Goal: Find specific page/section: Find specific page/section

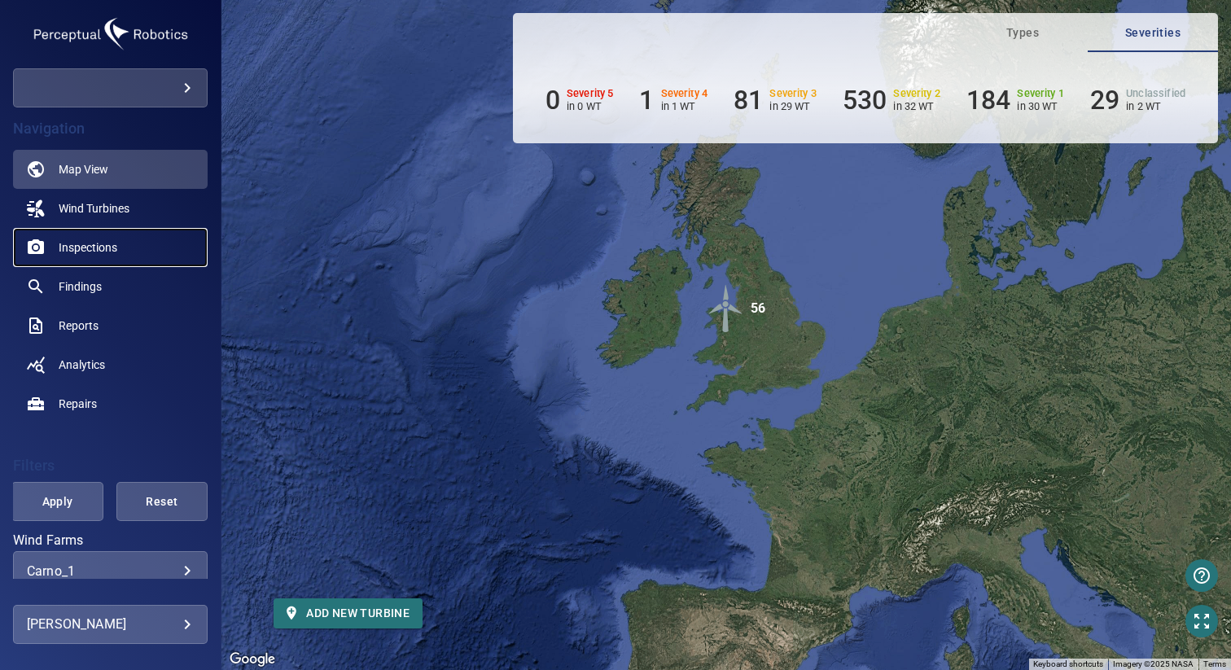
click at [116, 247] on span "Inspections" at bounding box center [88, 247] width 59 height 16
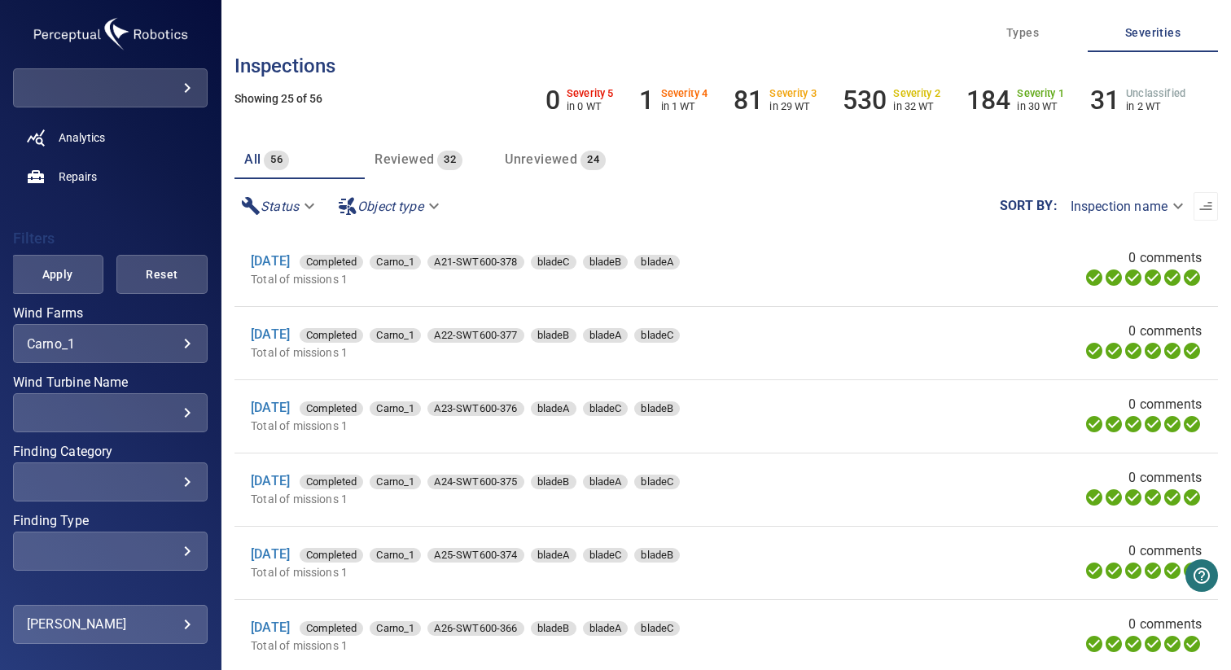
scroll to position [234, 0]
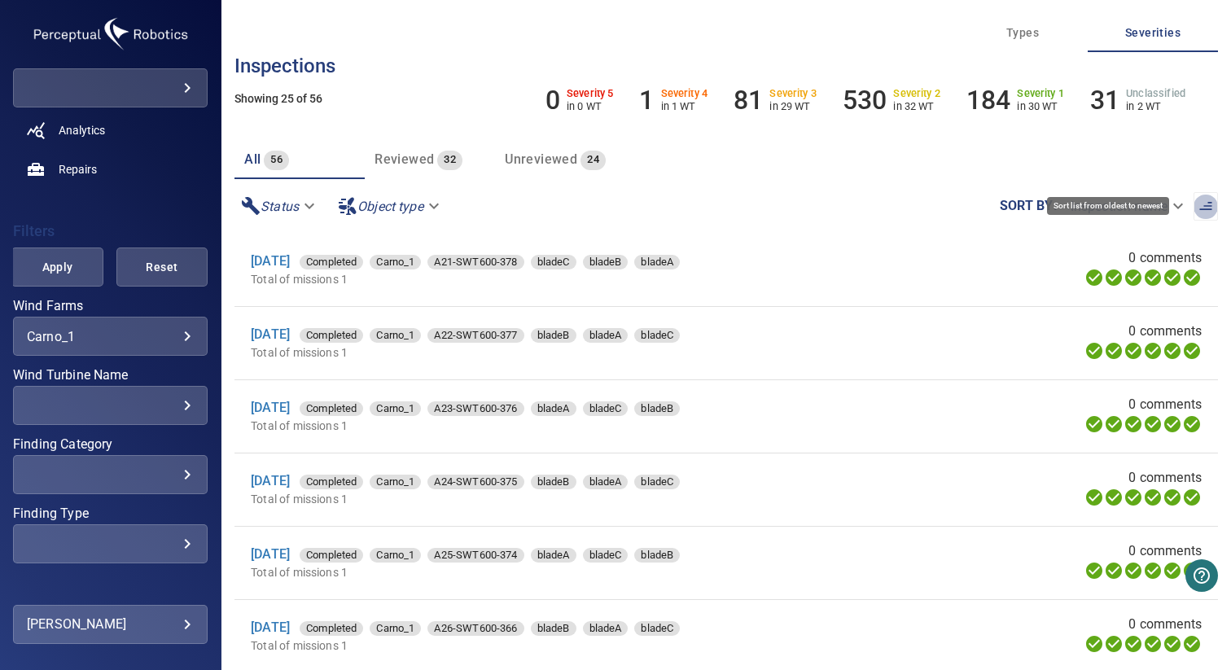
click at [1197, 208] on icon "button" at bounding box center [1205, 206] width 16 height 16
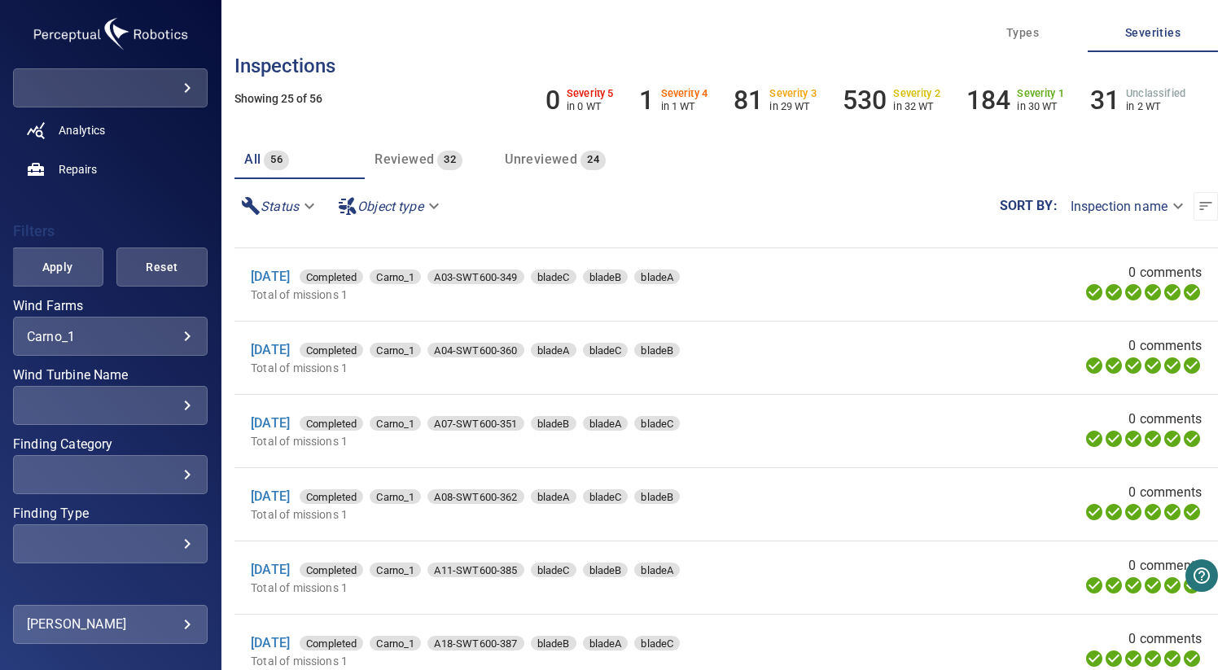
scroll to position [1406, 0]
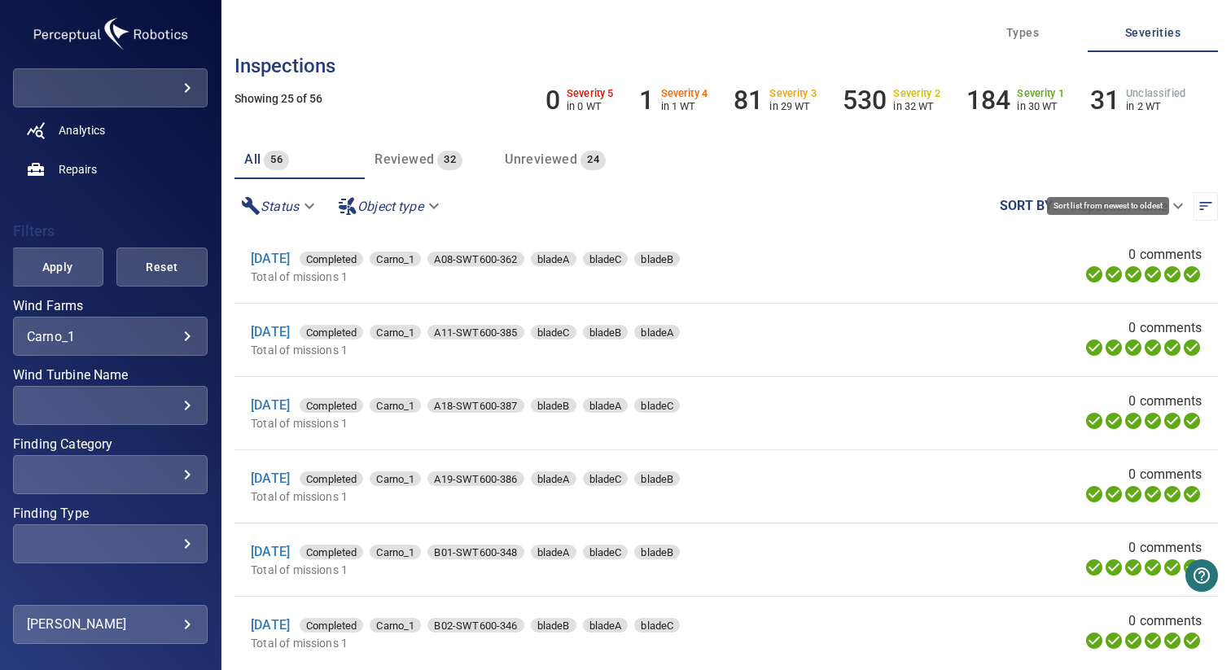
click at [1197, 207] on icon "button" at bounding box center [1205, 206] width 16 height 16
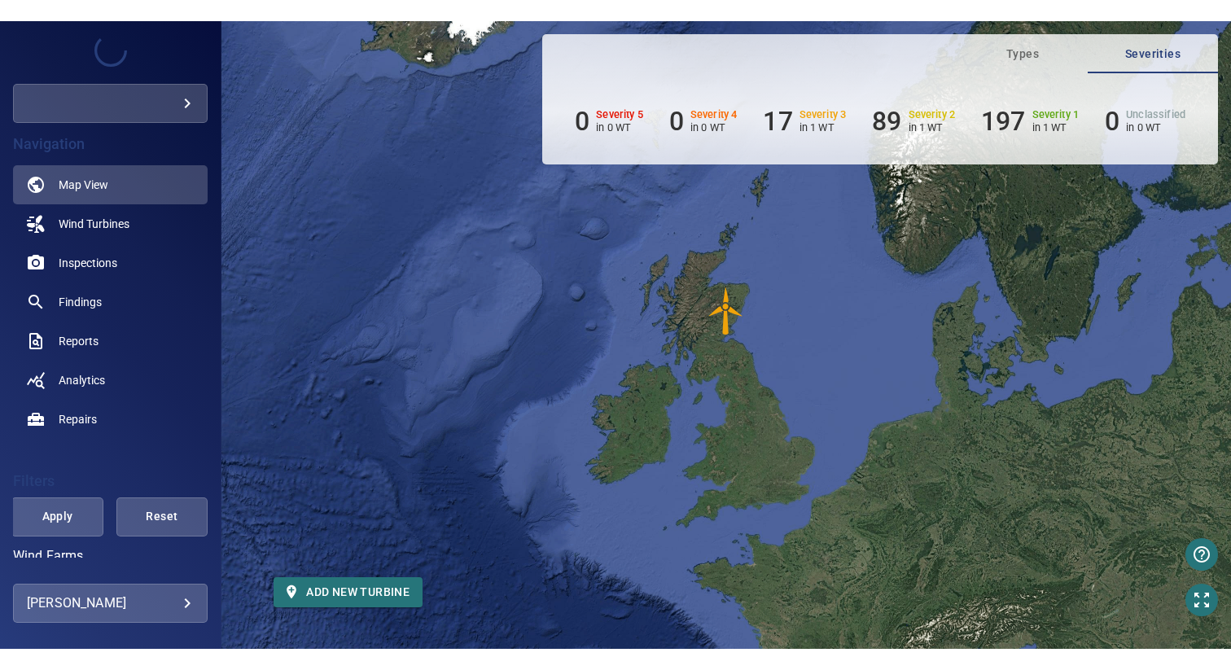
scroll to position [115, 0]
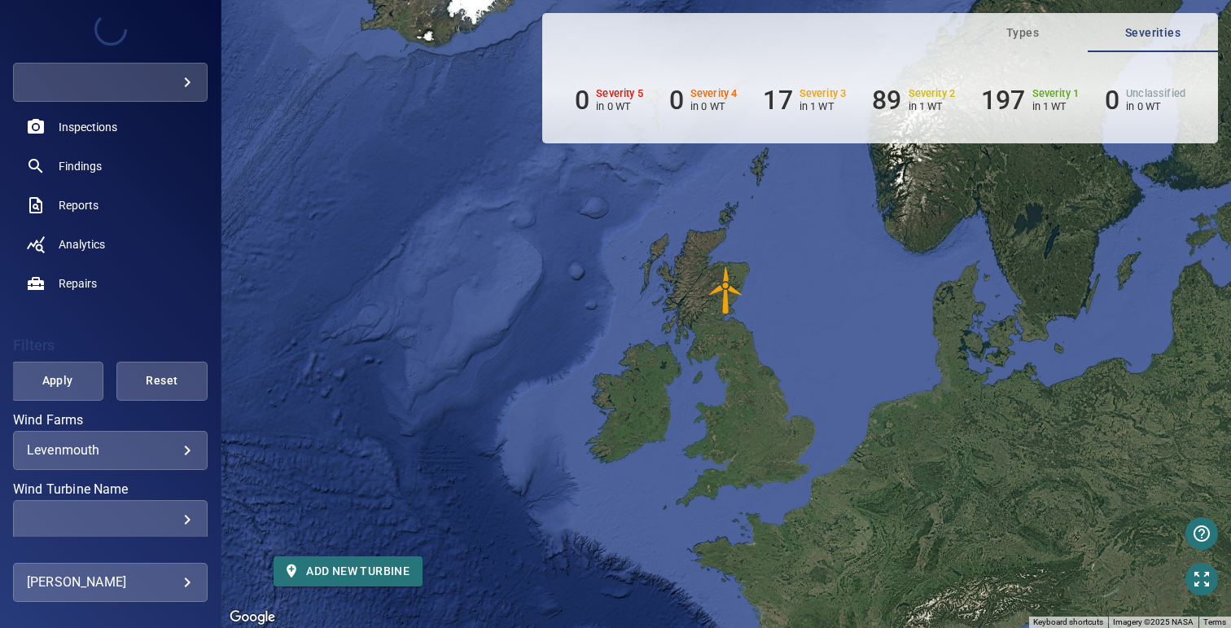
click at [726, 308] on img "WTG_1" at bounding box center [726, 289] width 49 height 49
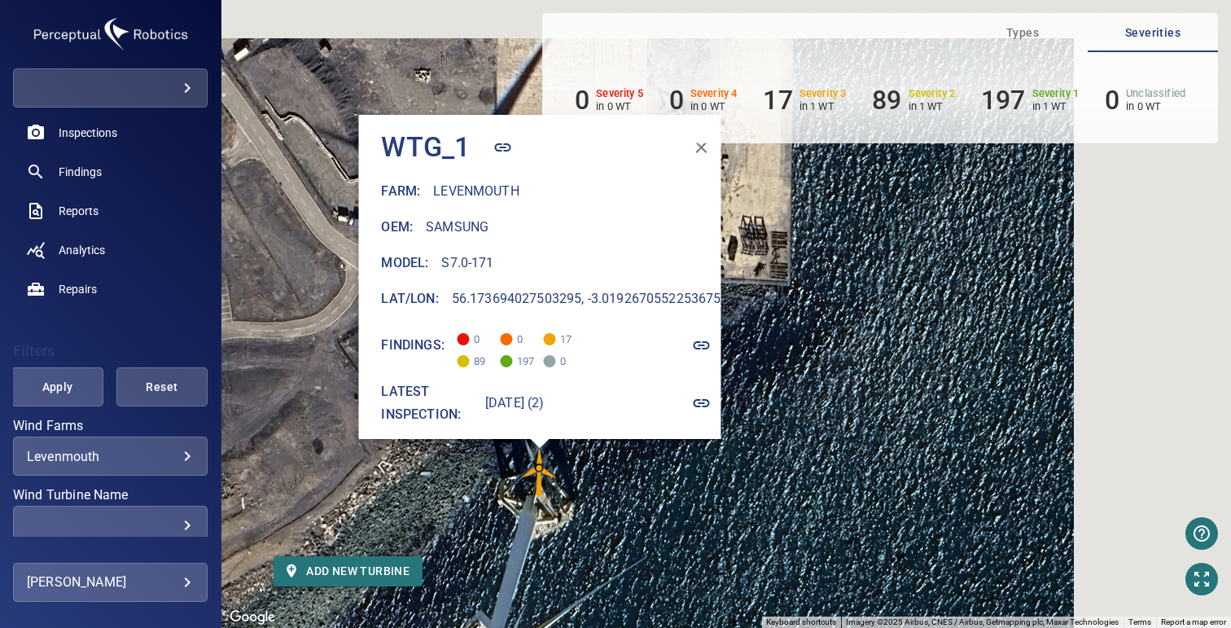
drag, startPoint x: 956, startPoint y: 234, endPoint x: 784, endPoint y: 326, distance: 194.8
click at [784, 326] on div "To activate drag with keyboard, press Alt + Enter. Once in keyboard drag state,…" at bounding box center [725, 314] width 1009 height 628
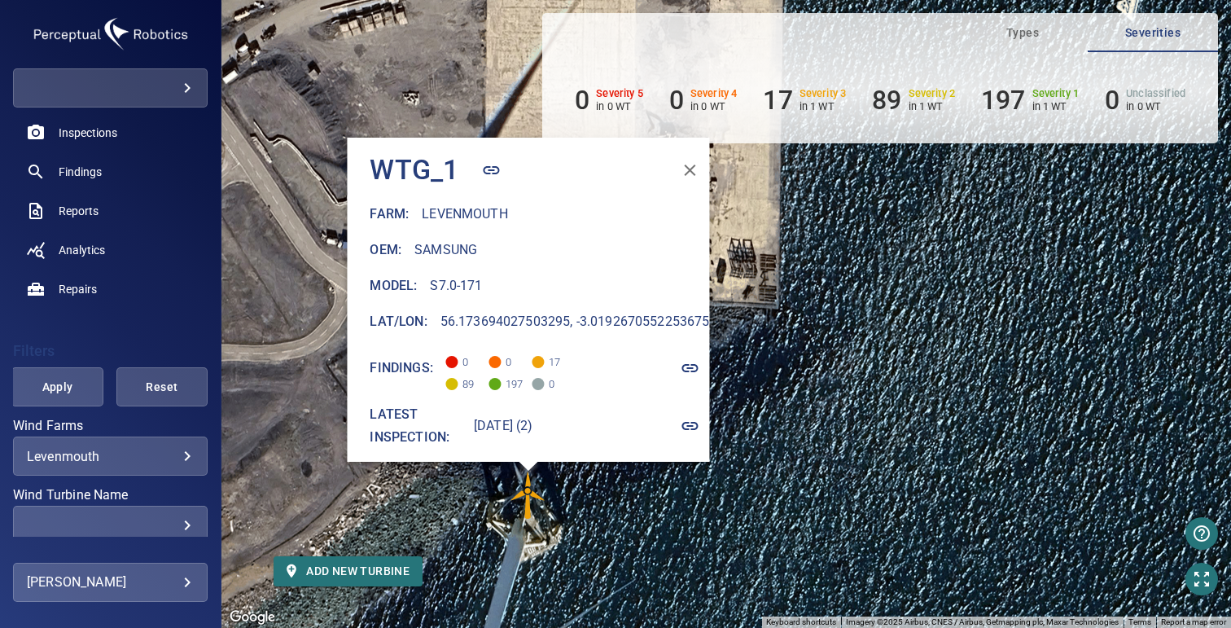
drag, startPoint x: 776, startPoint y: 186, endPoint x: 764, endPoint y: 209, distance: 26.6
click at [764, 209] on div "To activate drag with keyboard, press Alt + Enter. Once in keyboard drag state,…" at bounding box center [725, 314] width 1009 height 628
click at [688, 163] on icon "button" at bounding box center [690, 170] width 20 height 20
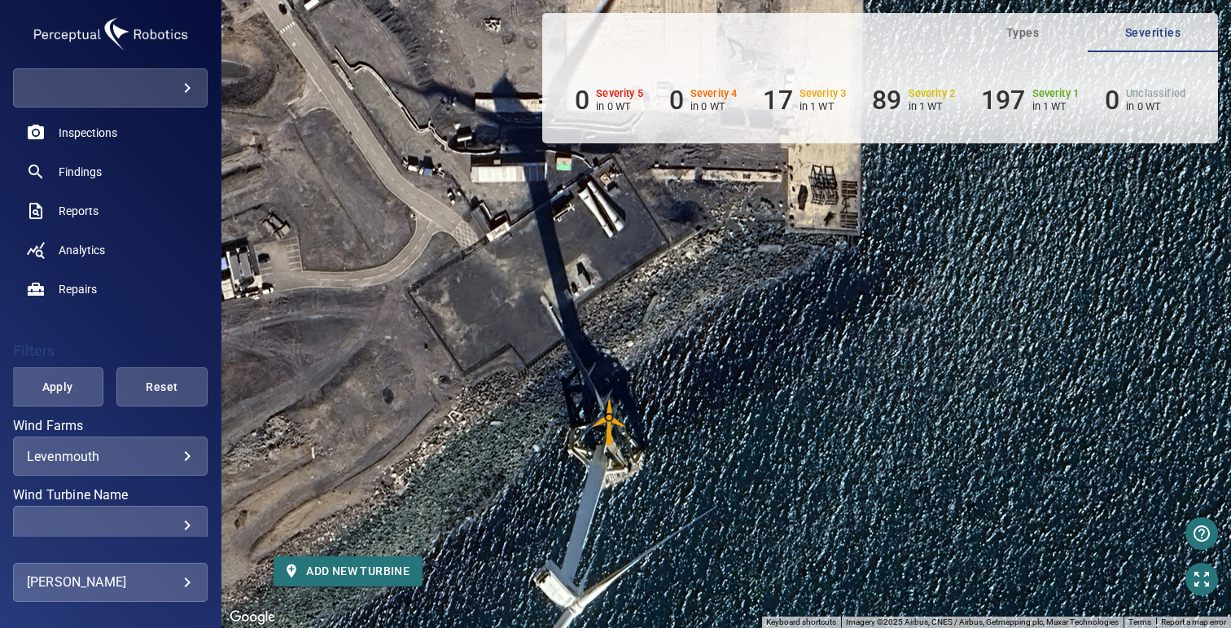
drag, startPoint x: 680, startPoint y: 371, endPoint x: 767, endPoint y: 293, distance: 117.6
click at [767, 293] on div "To activate drag with keyboard, press Alt + Enter. Once in keyboard drag state,…" at bounding box center [725, 314] width 1009 height 628
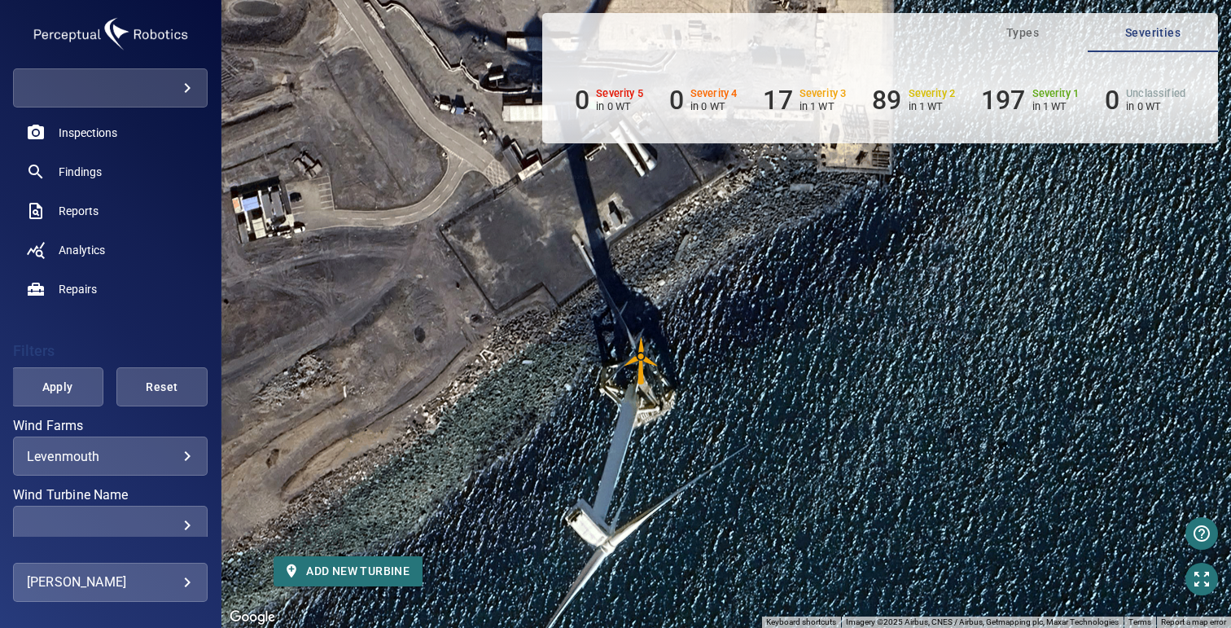
drag, startPoint x: 641, startPoint y: 370, endPoint x: 670, endPoint y: 309, distance: 67.0
click at [670, 309] on div "To activate drag with keyboard, press Alt + Enter. Once in keyboard drag state,…" at bounding box center [725, 314] width 1009 height 628
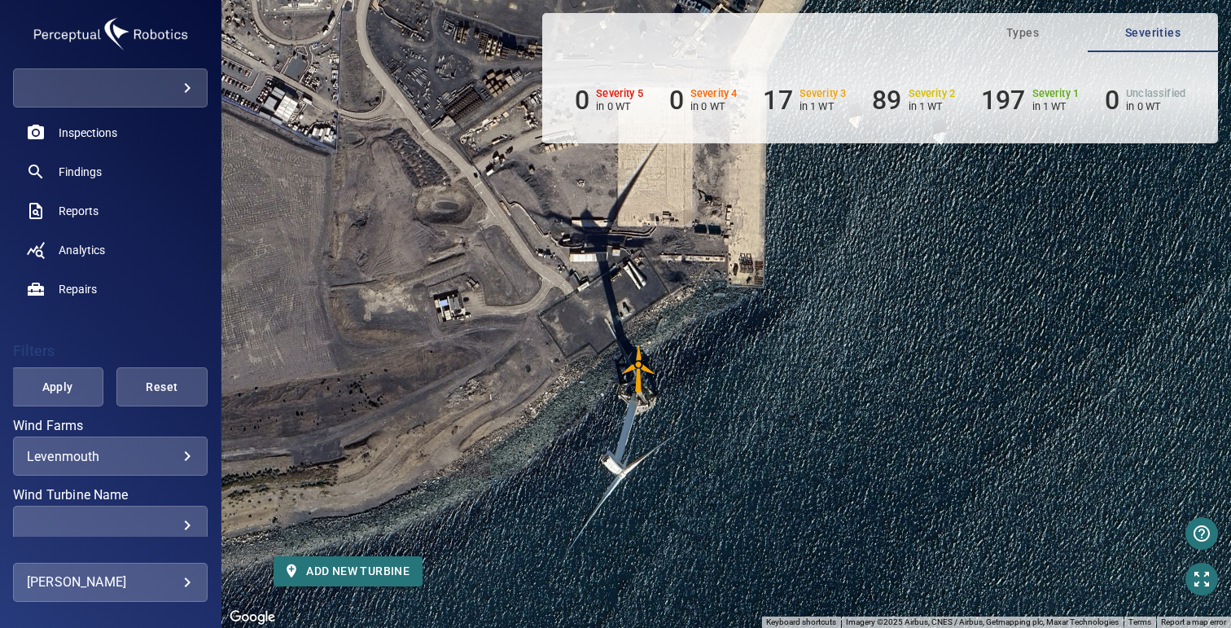
drag, startPoint x: 627, startPoint y: 339, endPoint x: 609, endPoint y: 391, distance: 54.3
click at [609, 391] on div "To activate drag with keyboard, press Alt + Enter. Once in keyboard drag state,…" at bounding box center [725, 314] width 1009 height 628
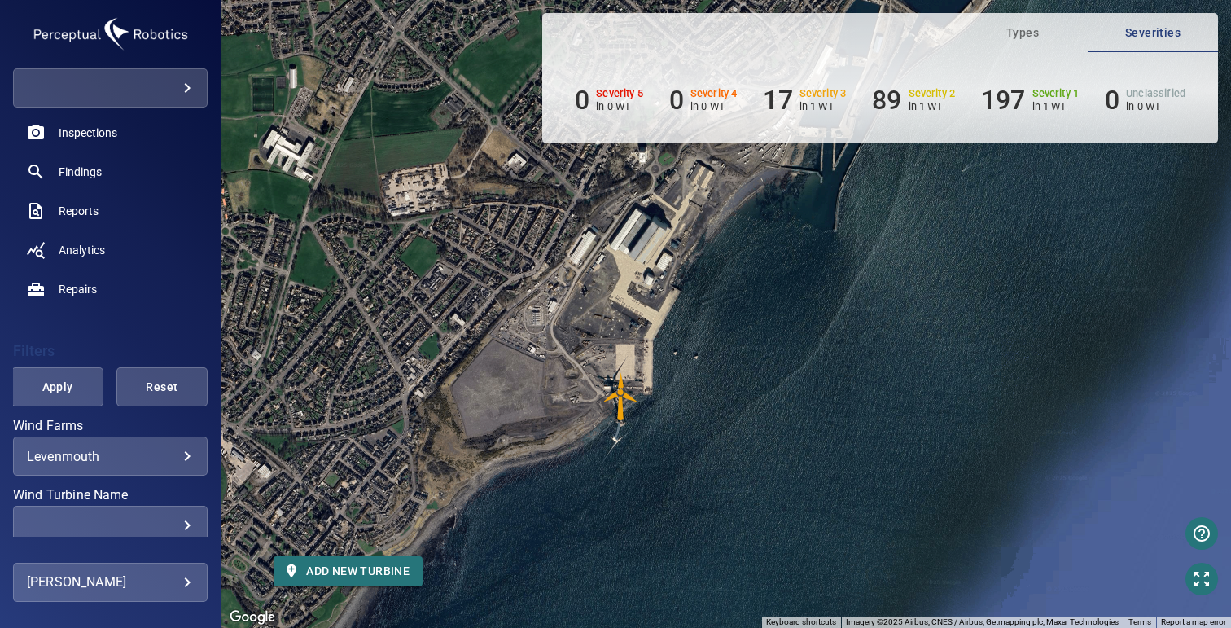
drag, startPoint x: 714, startPoint y: 316, endPoint x: 719, endPoint y: 347, distance: 31.3
click at [719, 347] on div "To activate drag with keyboard, press Alt + Enter. Once in keyboard drag state,…" at bounding box center [725, 314] width 1009 height 628
click at [257, 618] on img "Open this area in Google Maps (opens a new window)" at bounding box center [252, 616] width 54 height 21
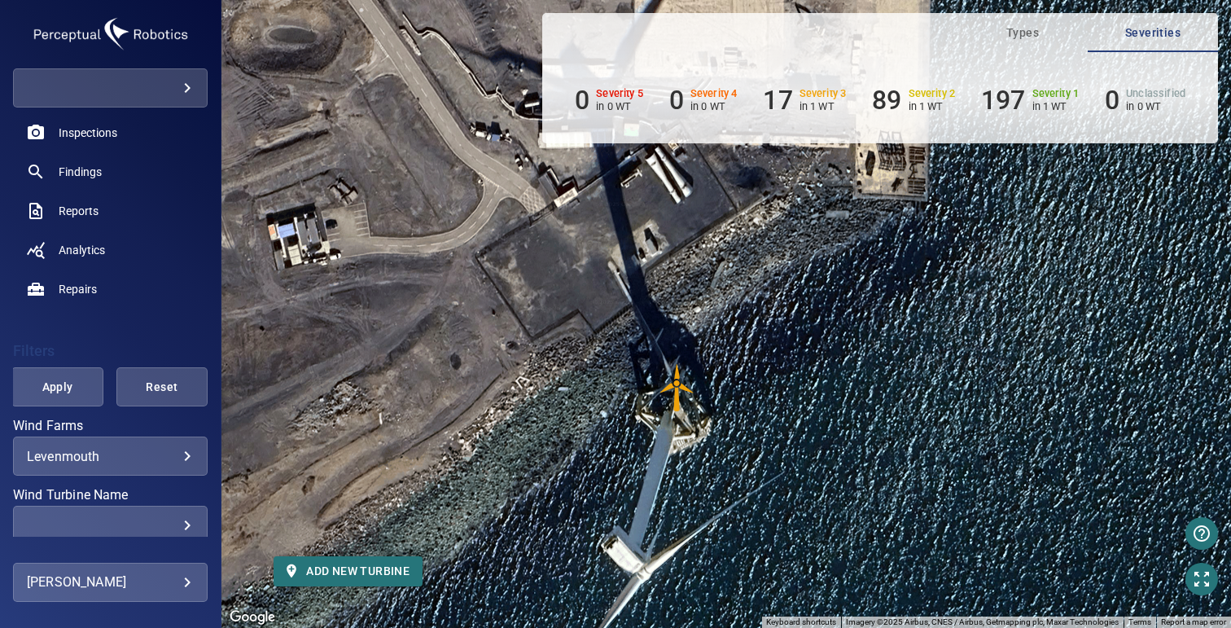
drag, startPoint x: 661, startPoint y: 348, endPoint x: 630, endPoint y: 405, distance: 64.8
click at [630, 405] on div "To activate drag with keyboard, press Alt + Enter. Once in keyboard drag state,…" at bounding box center [725, 314] width 1009 height 628
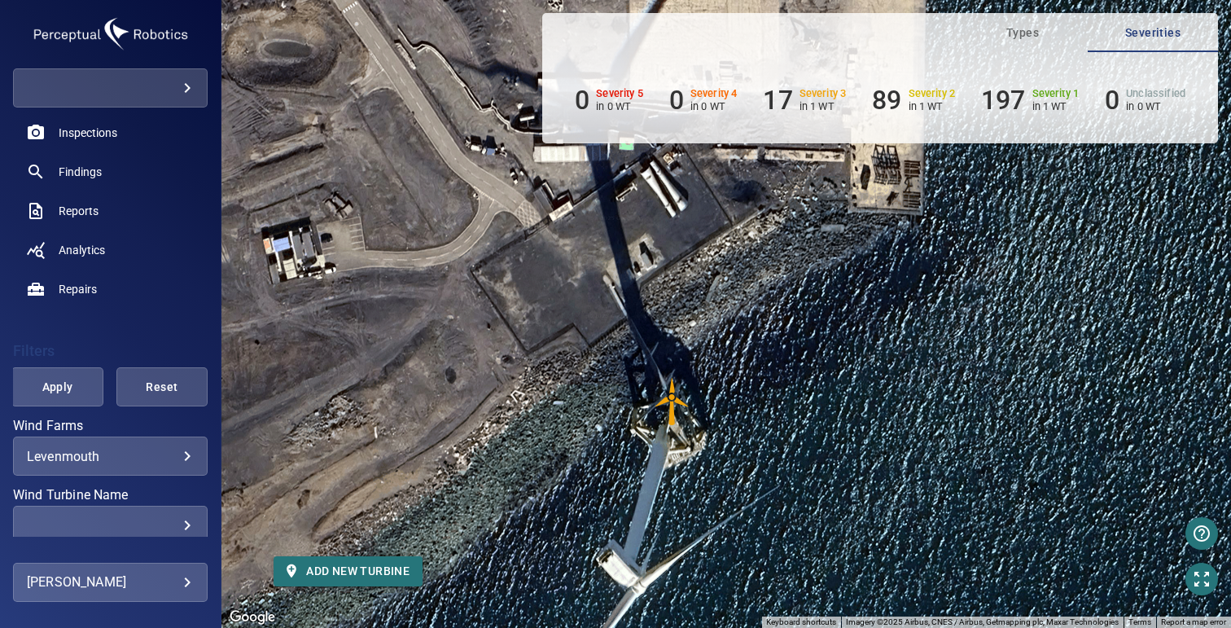
drag, startPoint x: 772, startPoint y: 247, endPoint x: 767, endPoint y: 263, distance: 16.2
click at [767, 263] on div "To activate drag with keyboard, press Alt + Enter. Once in keyboard drag state,…" at bounding box center [725, 314] width 1009 height 628
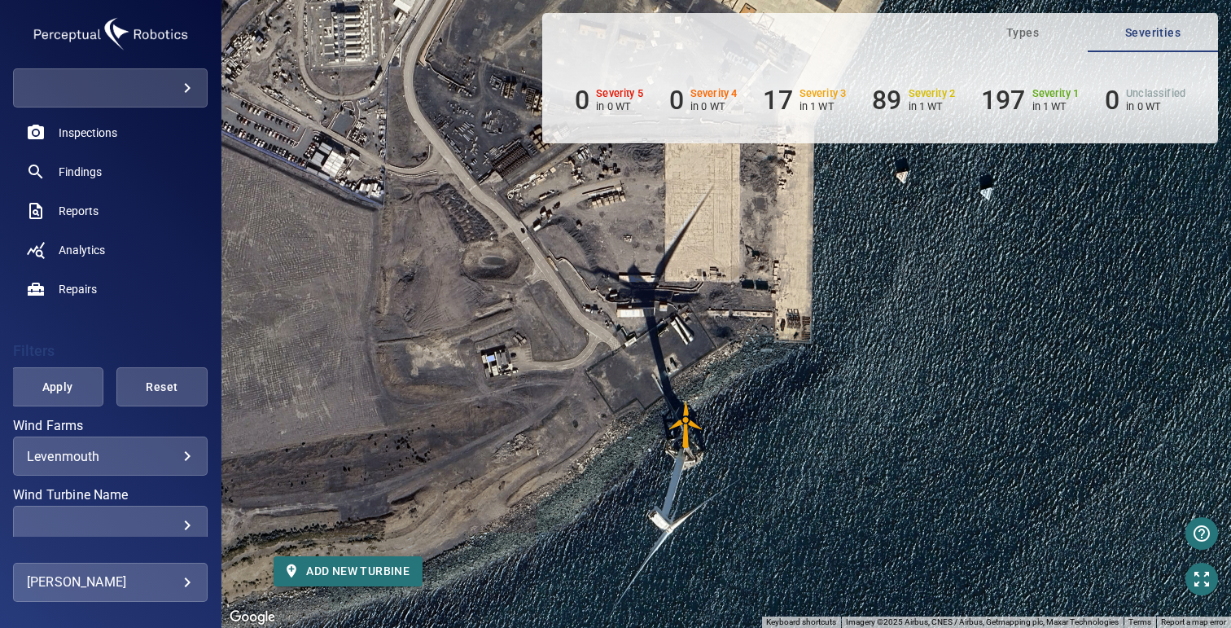
drag, startPoint x: 780, startPoint y: 248, endPoint x: 741, endPoint y: 358, distance: 116.6
click at [741, 358] on div "To activate drag with keyboard, press Alt + Enter. Once in keyboard drag state,…" at bounding box center [725, 314] width 1009 height 628
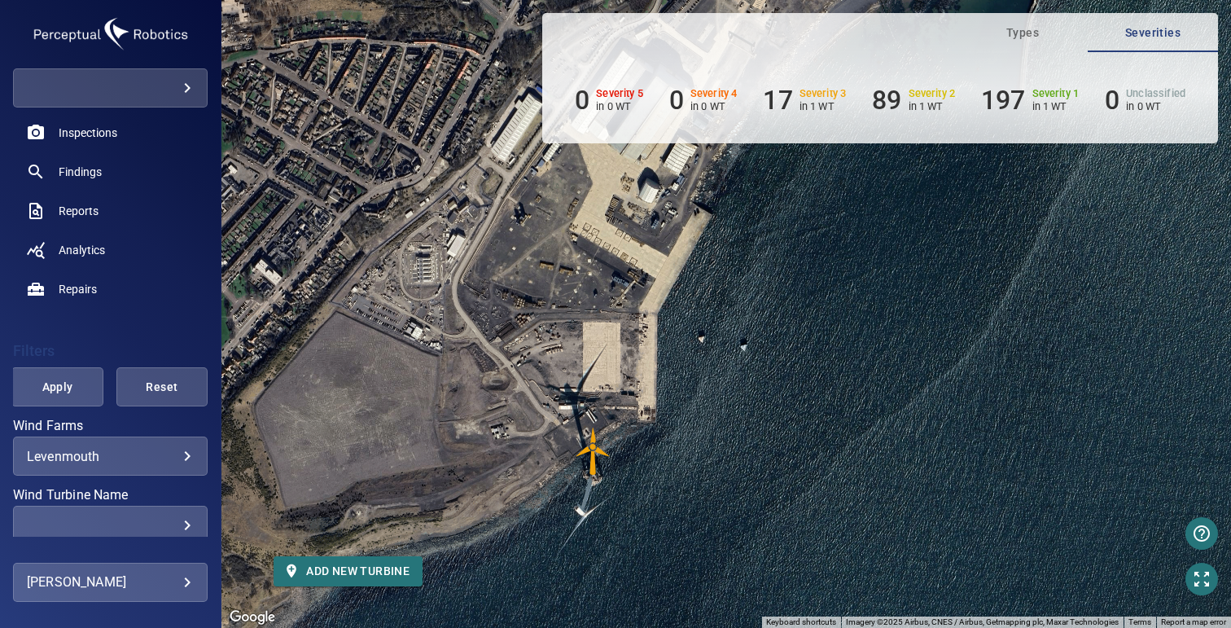
drag, startPoint x: 732, startPoint y: 313, endPoint x: 610, endPoint y: 385, distance: 142.7
click at [610, 385] on div "To activate drag with keyboard, press Alt + Enter. Once in keyboard drag state,…" at bounding box center [725, 314] width 1009 height 628
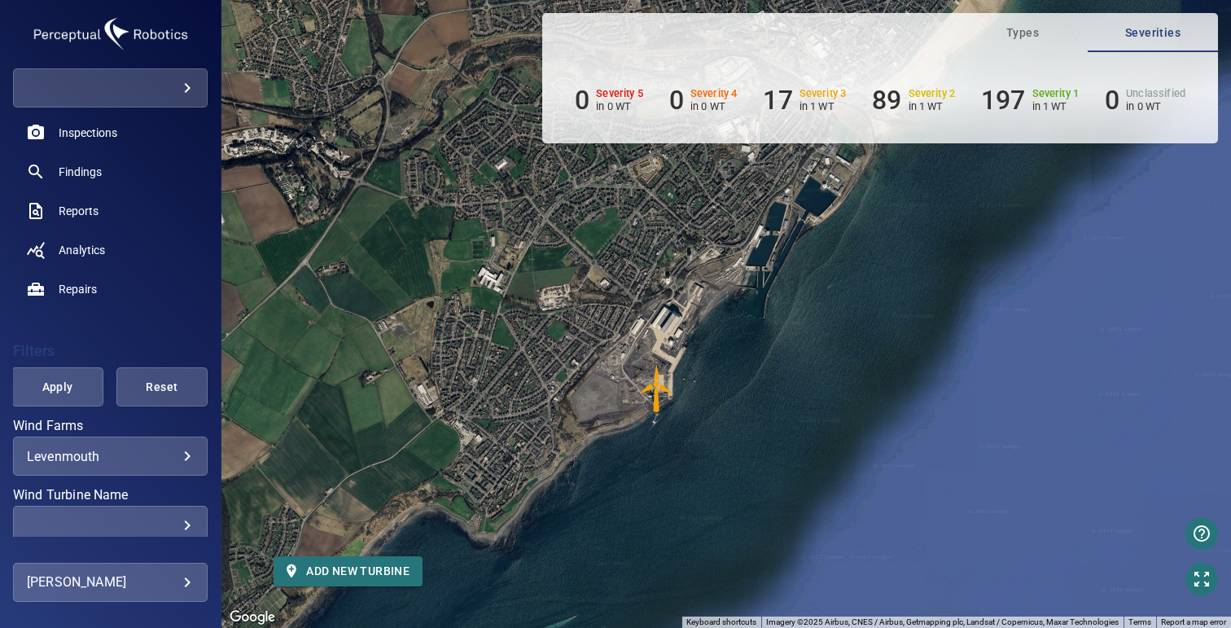
drag, startPoint x: 617, startPoint y: 314, endPoint x: 669, endPoint y: 321, distance: 52.6
click at [669, 321] on div "To activate drag with keyboard, press Alt + Enter. Once in keyboard drag state,…" at bounding box center [725, 314] width 1009 height 628
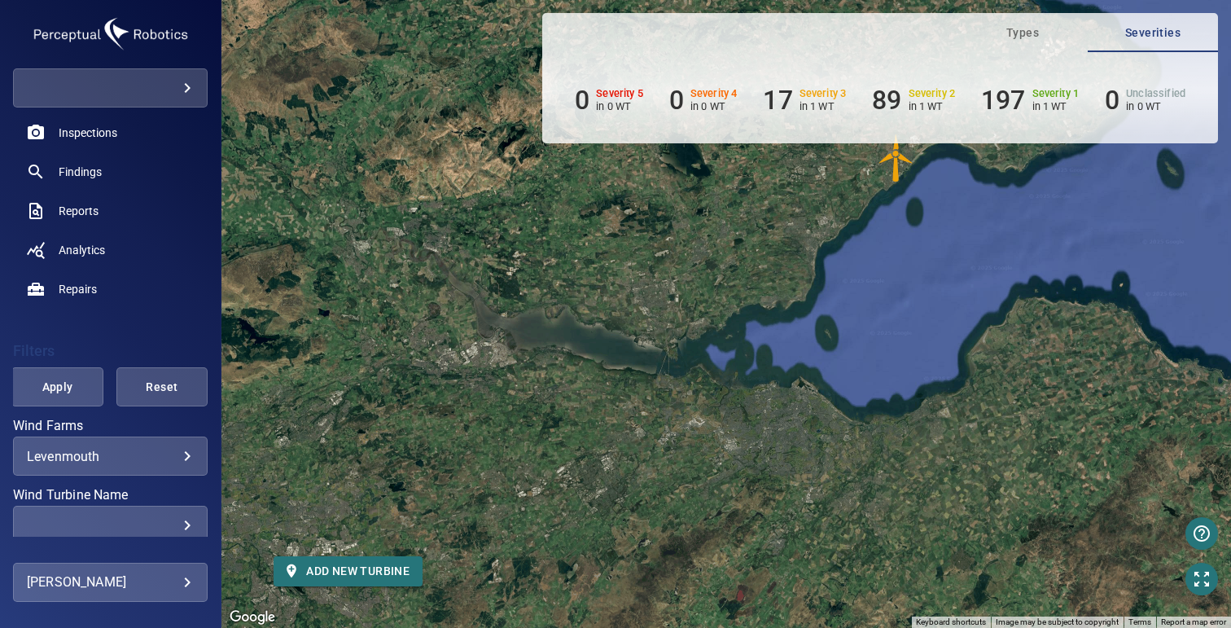
drag, startPoint x: 562, startPoint y: 437, endPoint x: 837, endPoint y: 243, distance: 336.4
click at [837, 243] on div "To activate drag with keyboard, press Alt + Enter. Once in keyboard drag state,…" at bounding box center [725, 314] width 1009 height 628
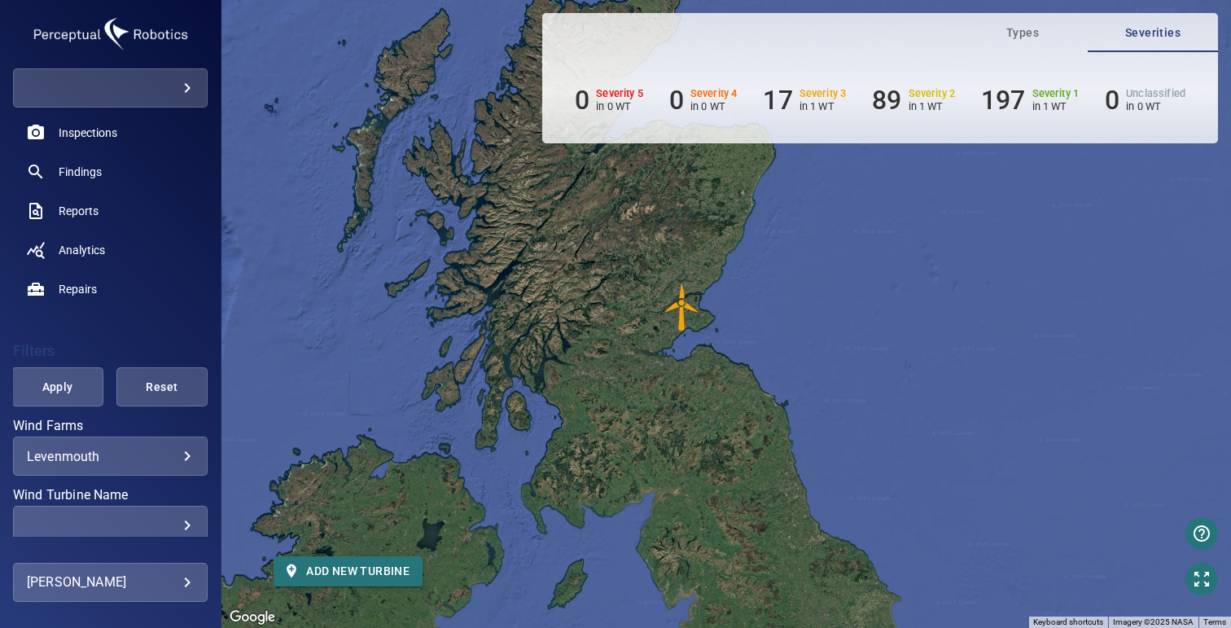
drag, startPoint x: 759, startPoint y: 341, endPoint x: 657, endPoint y: 352, distance: 102.3
click at [657, 352] on div "To activate drag with keyboard, press Alt + Enter. Once in keyboard drag state,…" at bounding box center [725, 314] width 1009 height 628
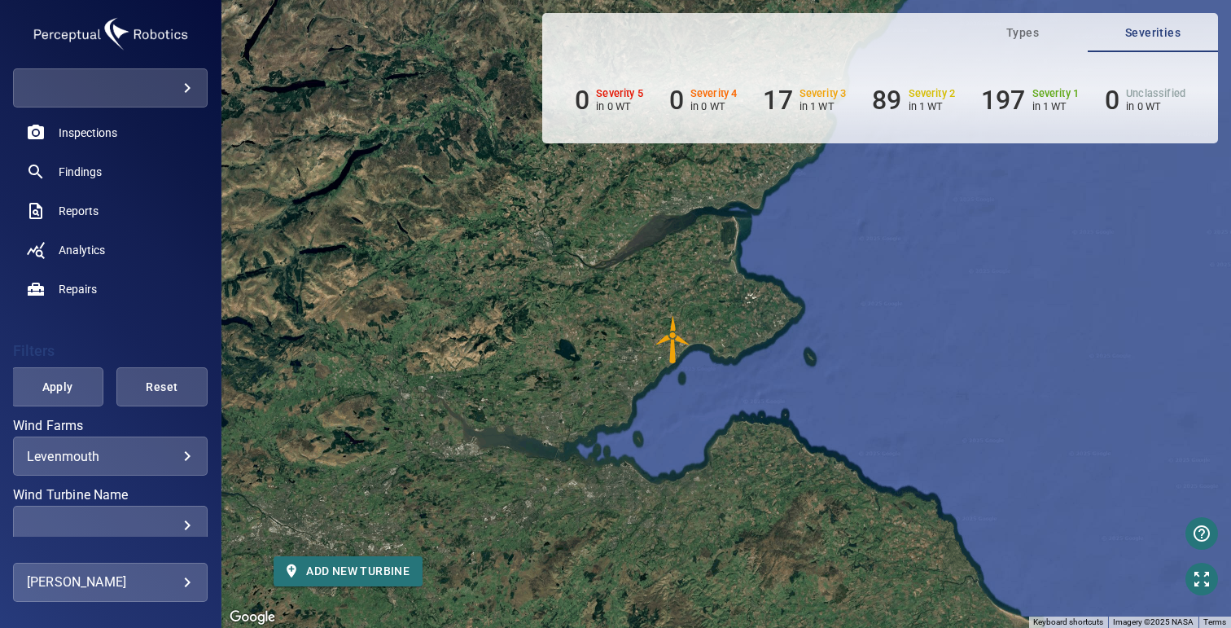
drag, startPoint x: 683, startPoint y: 408, endPoint x: 660, endPoint y: 427, distance: 30.0
click at [660, 427] on div "To activate drag with keyboard, press Alt + Enter. Once in keyboard drag state,…" at bounding box center [725, 314] width 1009 height 628
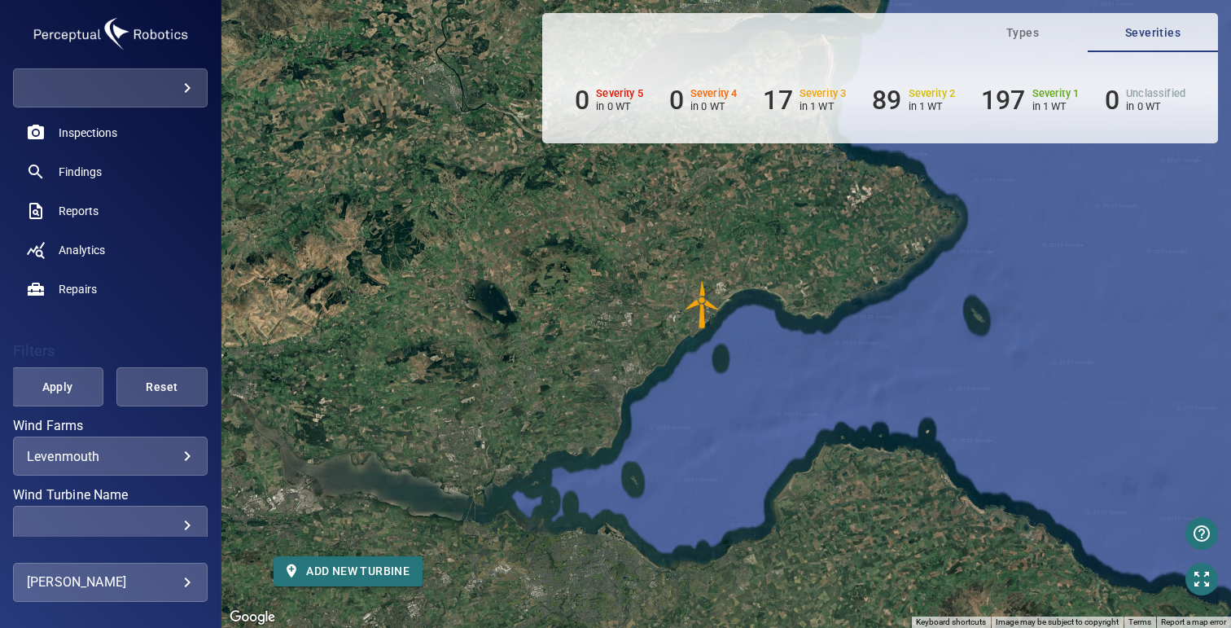
drag, startPoint x: 632, startPoint y: 372, endPoint x: 651, endPoint y: 368, distance: 20.0
click at [651, 368] on div "To activate drag with keyboard, press Alt + Enter. Once in keyboard drag state,…" at bounding box center [725, 314] width 1009 height 628
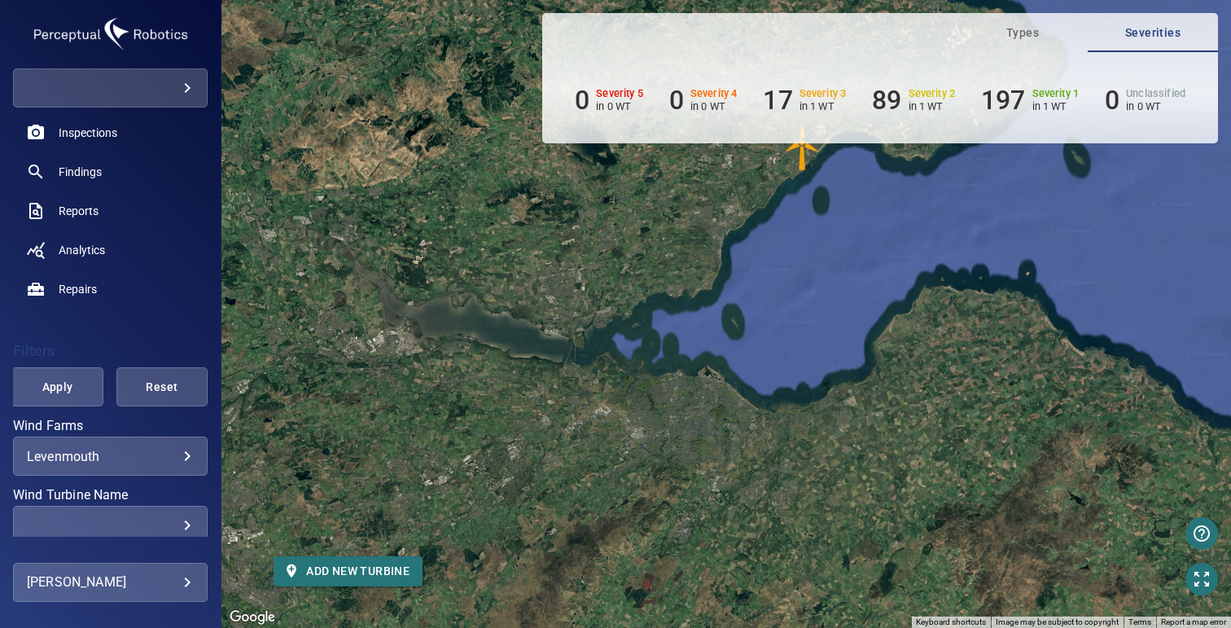
drag, startPoint x: 492, startPoint y: 544, endPoint x: 622, endPoint y: 383, distance: 207.2
click at [597, 380] on div "To activate drag with keyboard, press Alt + Enter. Once in keyboard drag state,…" at bounding box center [725, 314] width 1009 height 628
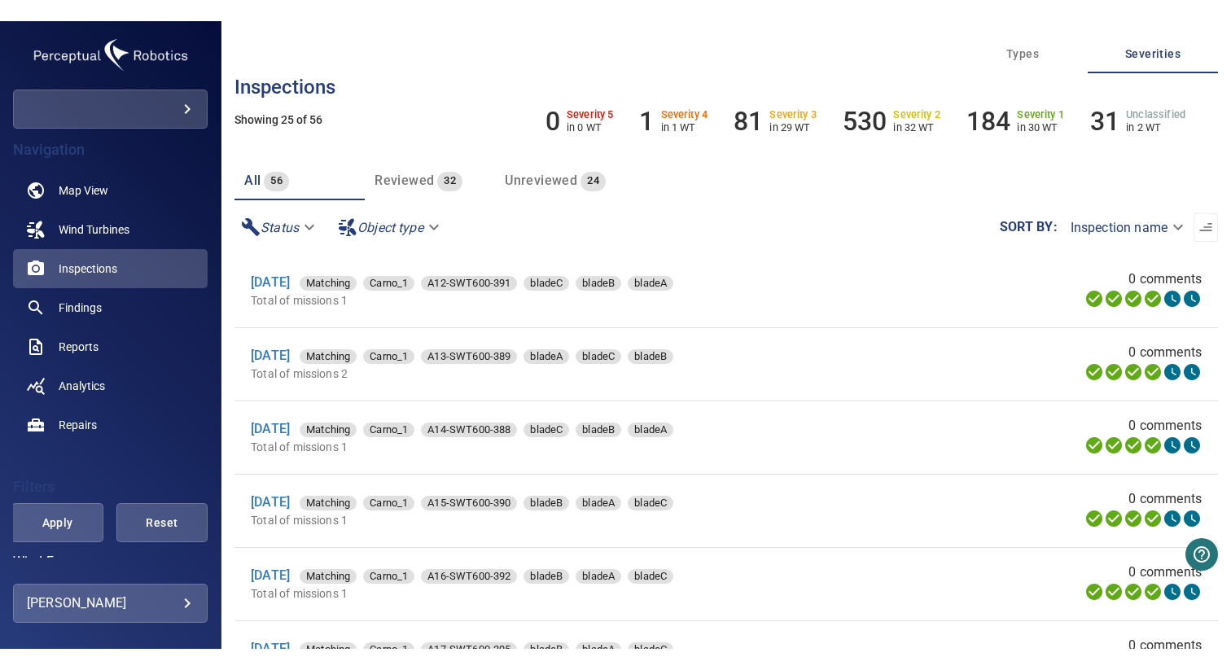
scroll to position [1406, 0]
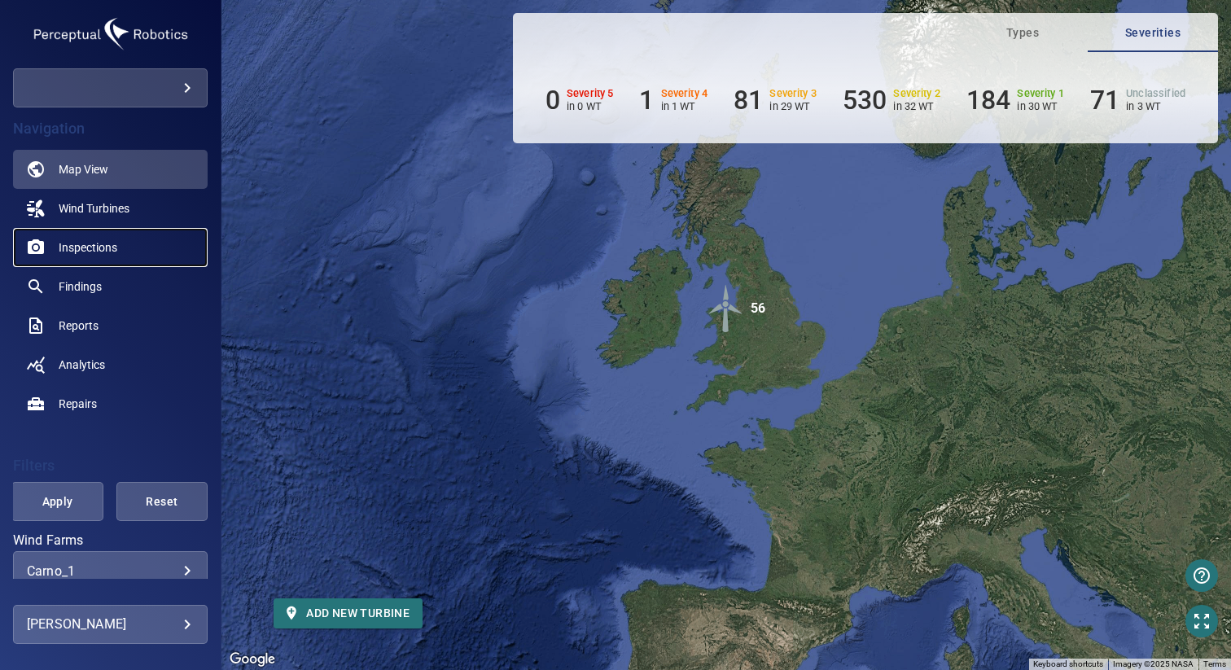
click at [102, 251] on span "Inspections" at bounding box center [88, 247] width 59 height 16
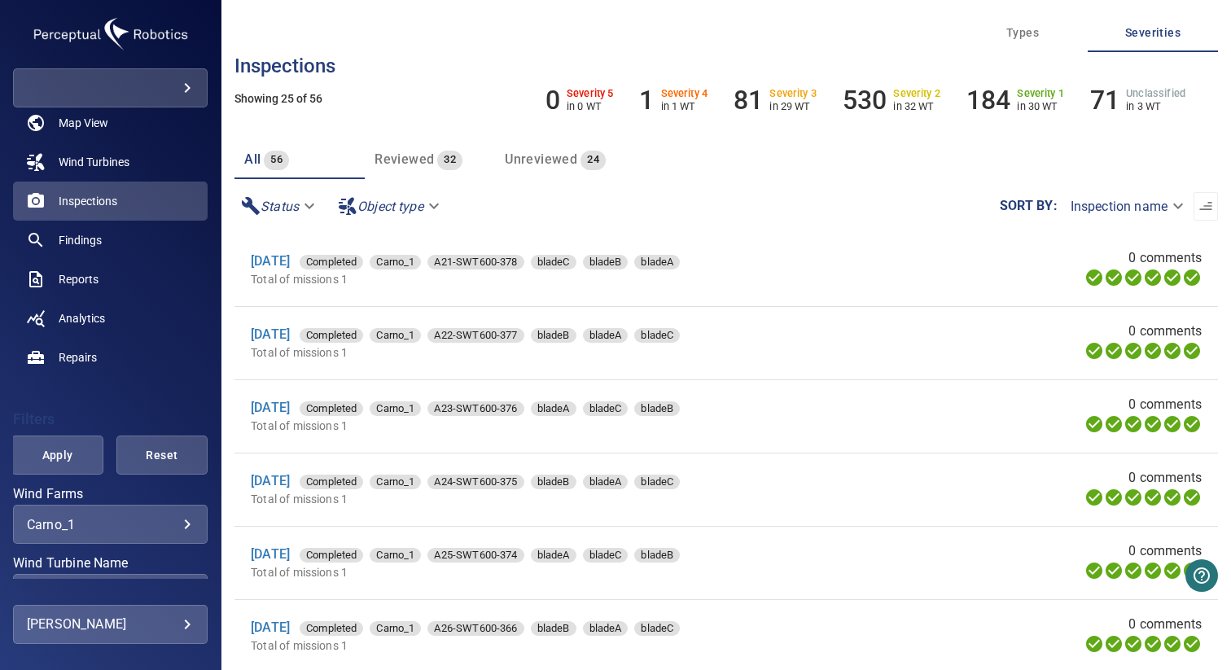
scroll to position [134, 0]
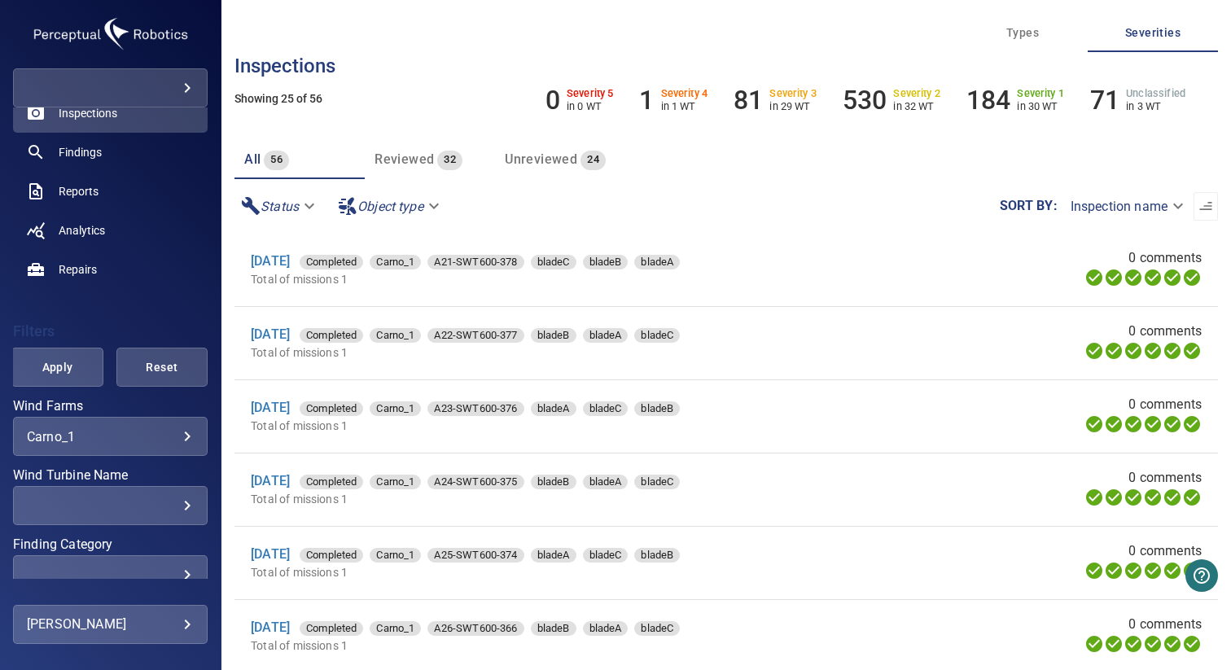
click at [86, 437] on body "**********" at bounding box center [615, 335] width 1231 height 670
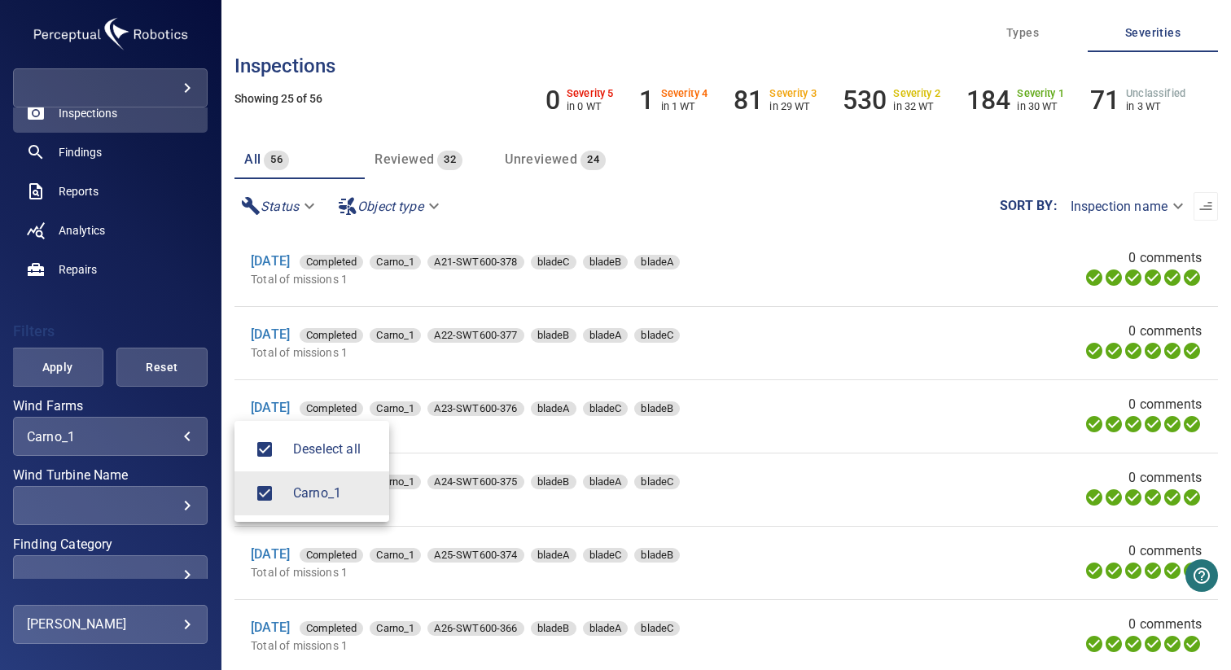
click at [229, 203] on div at bounding box center [615, 335] width 1231 height 670
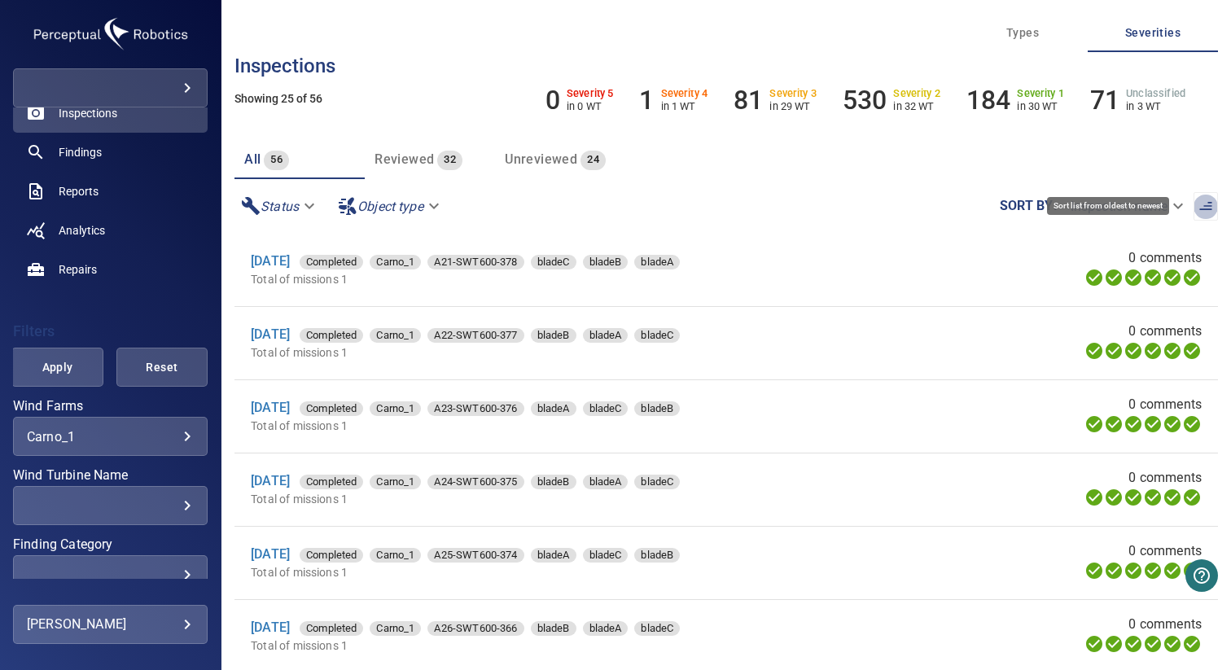
click at [1197, 201] on icon "button" at bounding box center [1205, 206] width 16 height 16
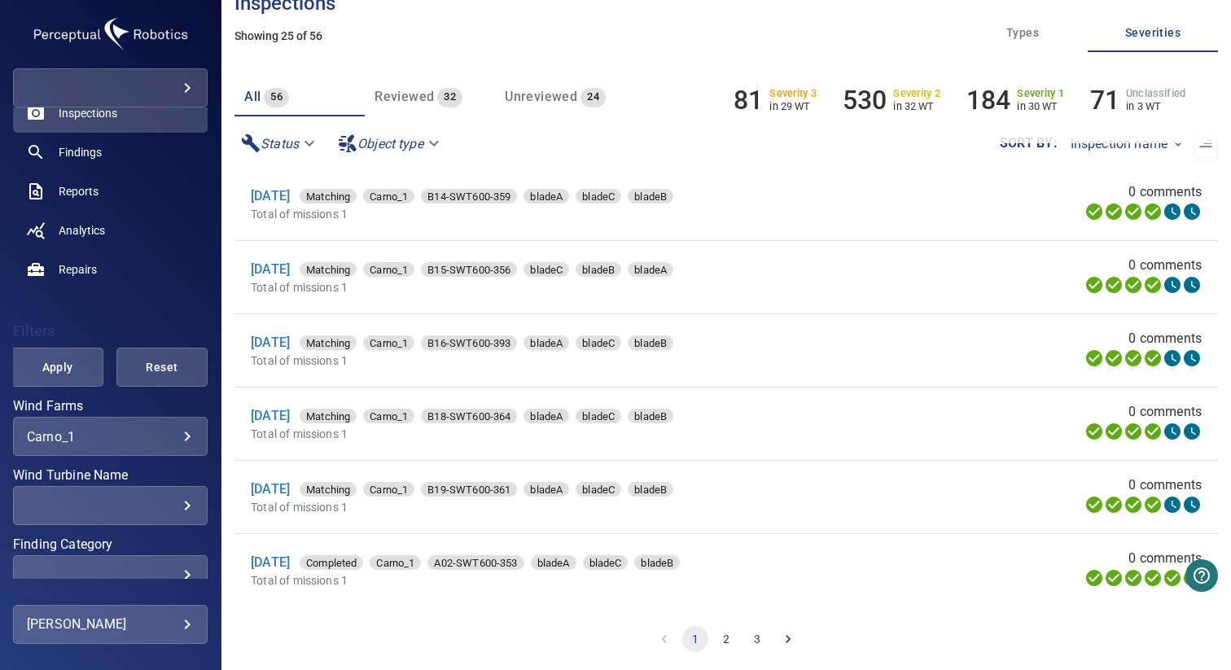
scroll to position [63, 0]
click at [750, 636] on button "3" at bounding box center [757, 638] width 26 height 26
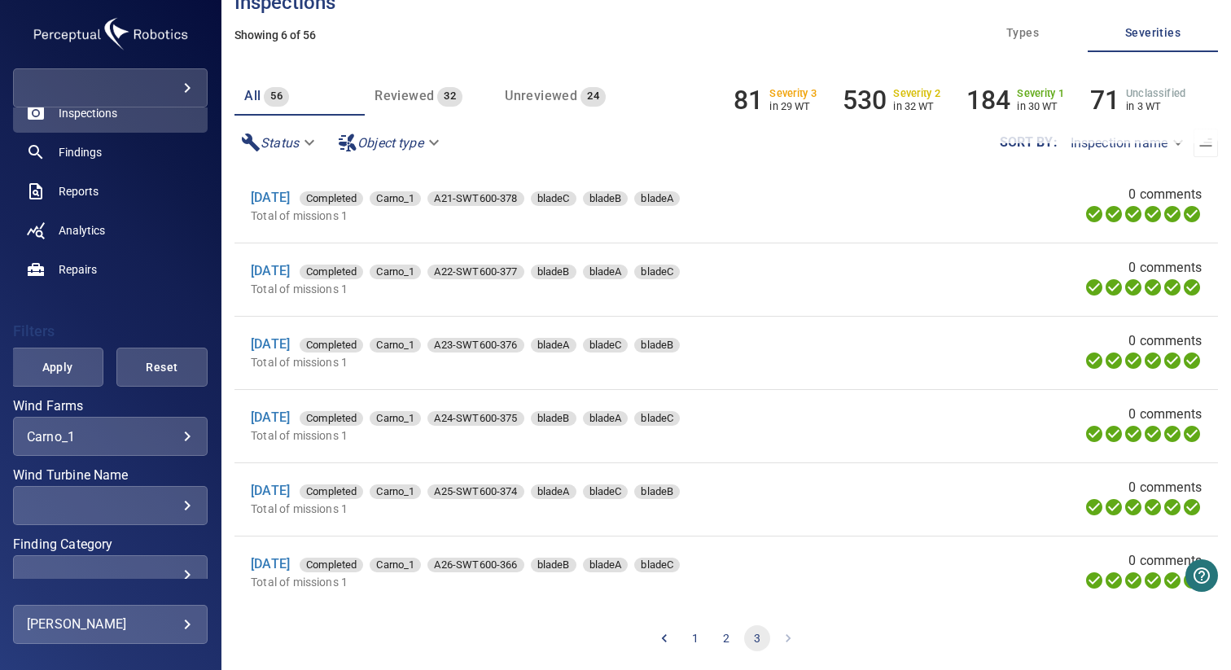
scroll to position [6, 0]
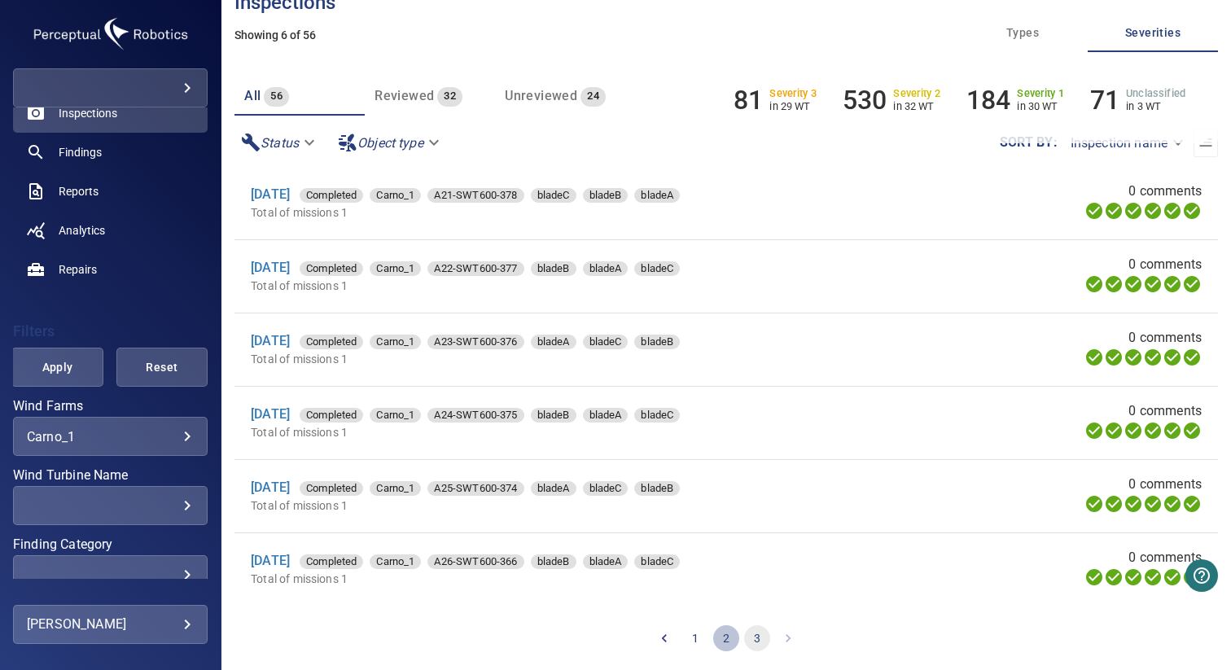
click at [715, 639] on button "2" at bounding box center [726, 638] width 26 height 26
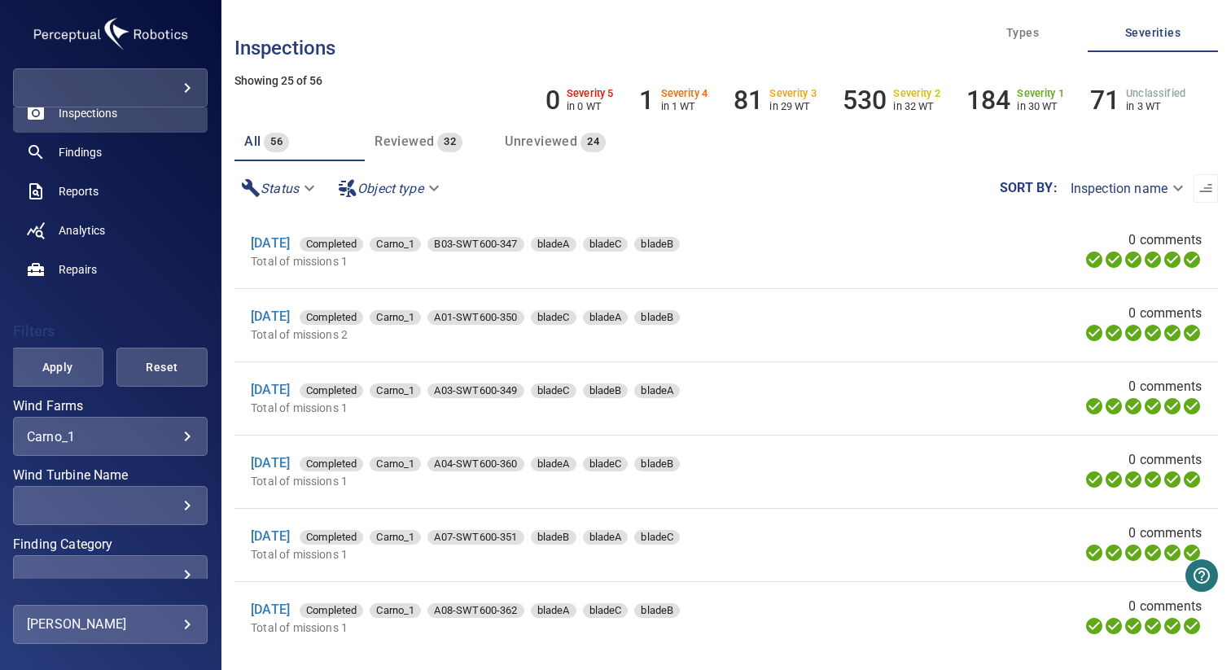
scroll to position [63, 0]
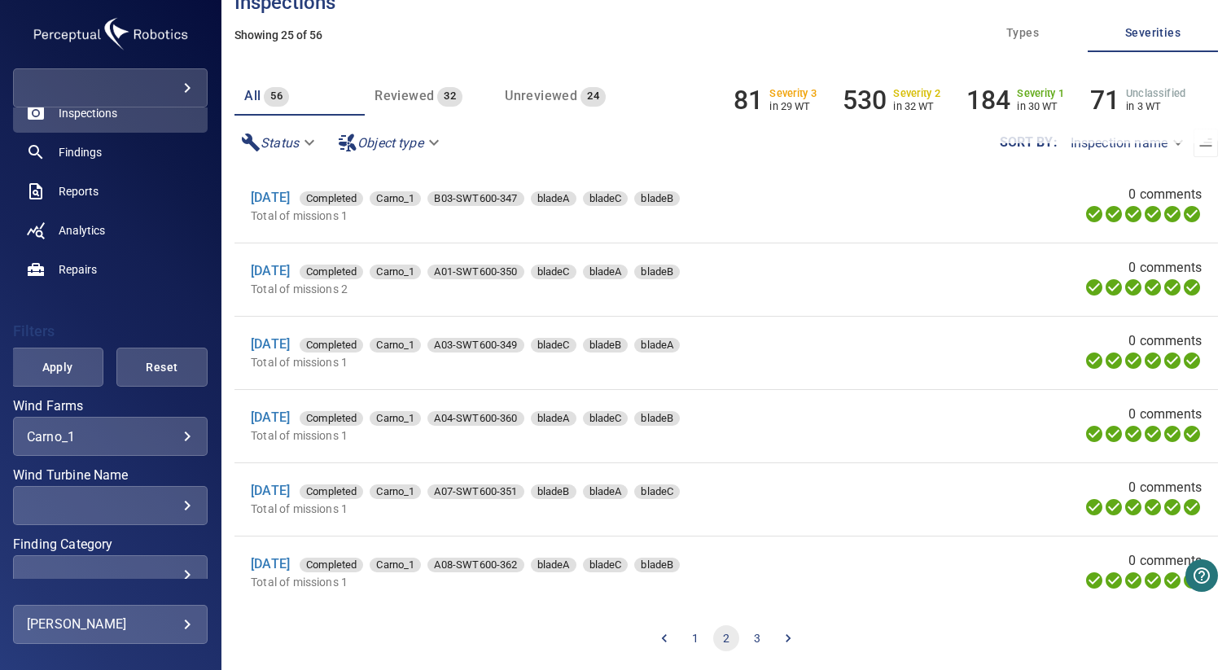
click at [685, 636] on button "1" at bounding box center [695, 638] width 26 height 26
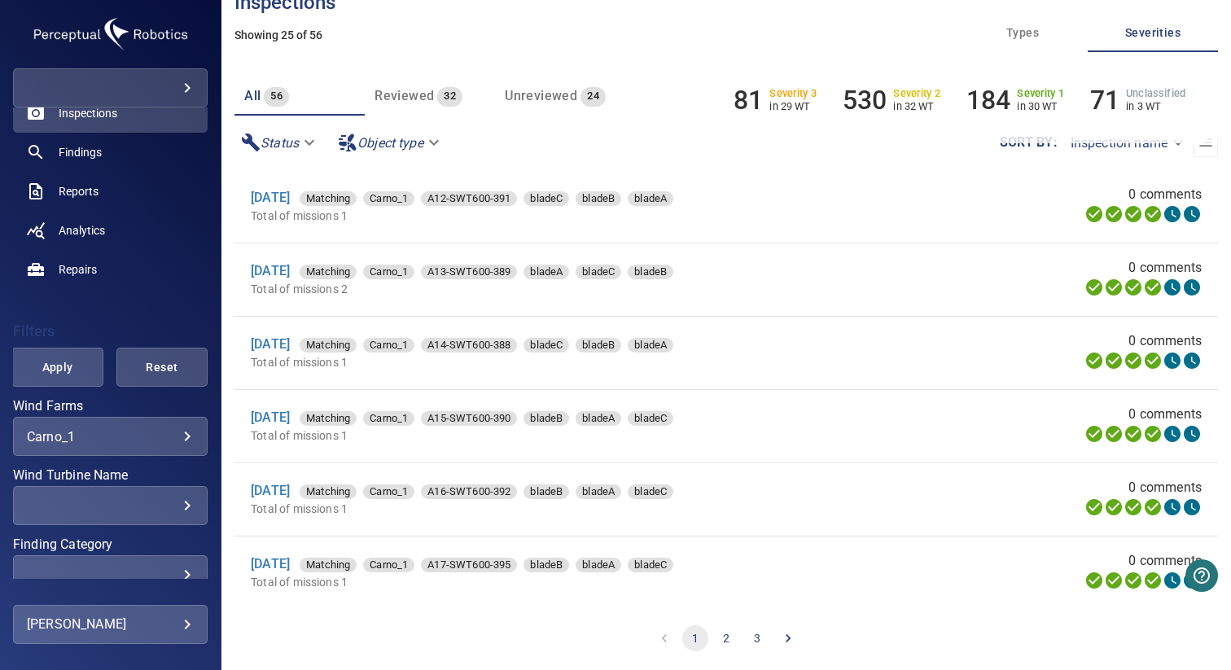
scroll to position [0, 0]
